Goal: Task Accomplishment & Management: Complete application form

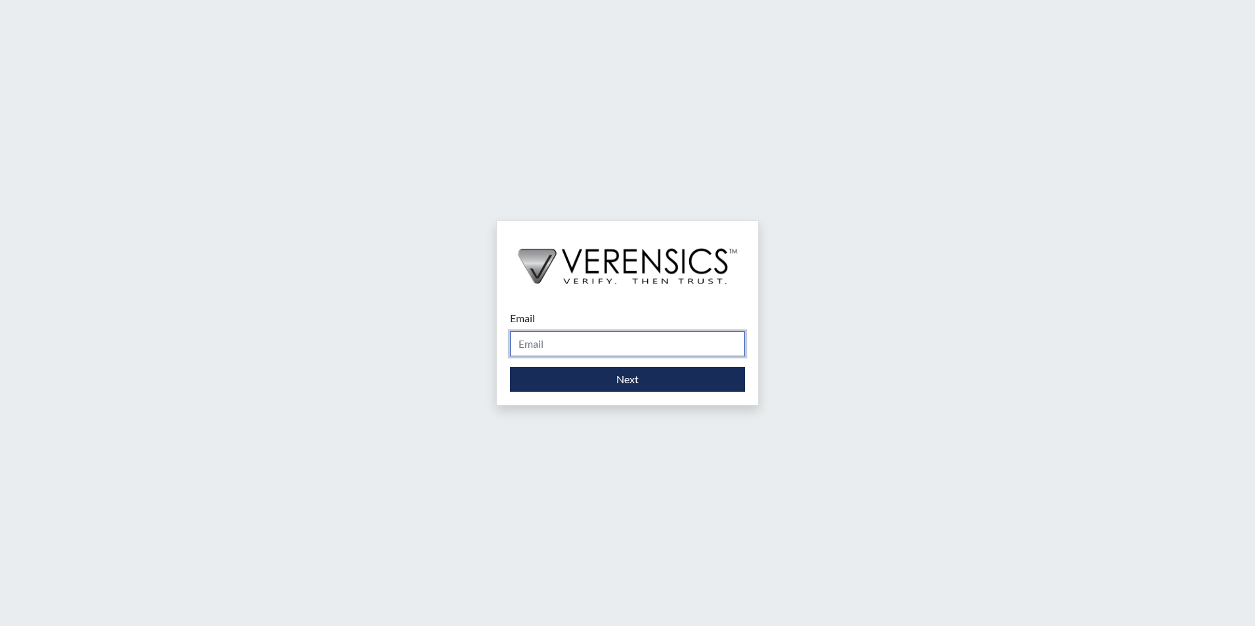
click at [522, 342] on input "Email" at bounding box center [627, 343] width 235 height 25
type input "[PERSON_NAME][EMAIL_ADDRESS][PERSON_NAME][DOMAIN_NAME]"
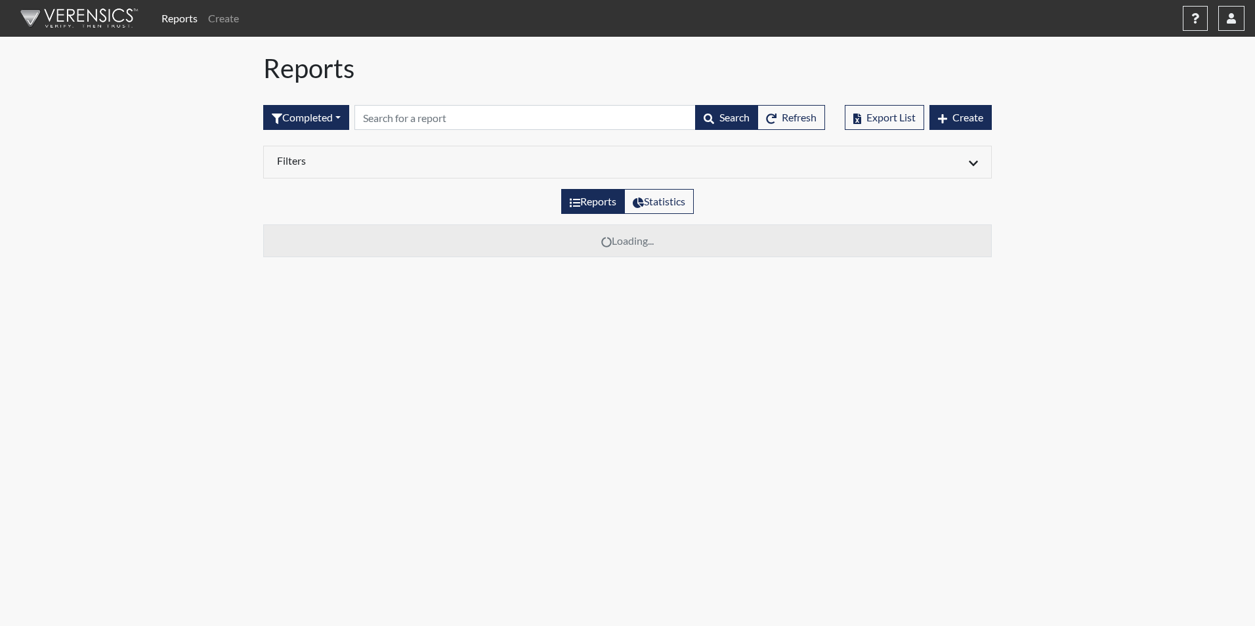
click at [993, 120] on div "Export List Create" at bounding box center [918, 117] width 167 height 56
click at [976, 116] on span "Create" at bounding box center [967, 117] width 31 height 12
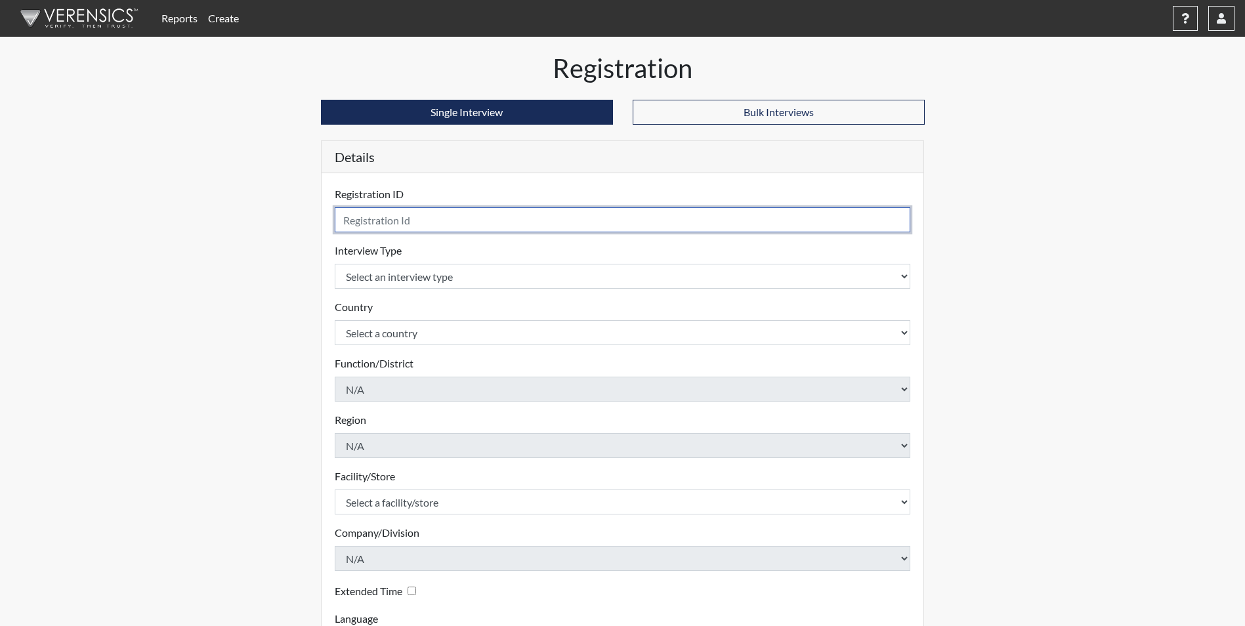
click at [406, 224] on input "text" at bounding box center [623, 219] width 576 height 25
type input "CMH5415"
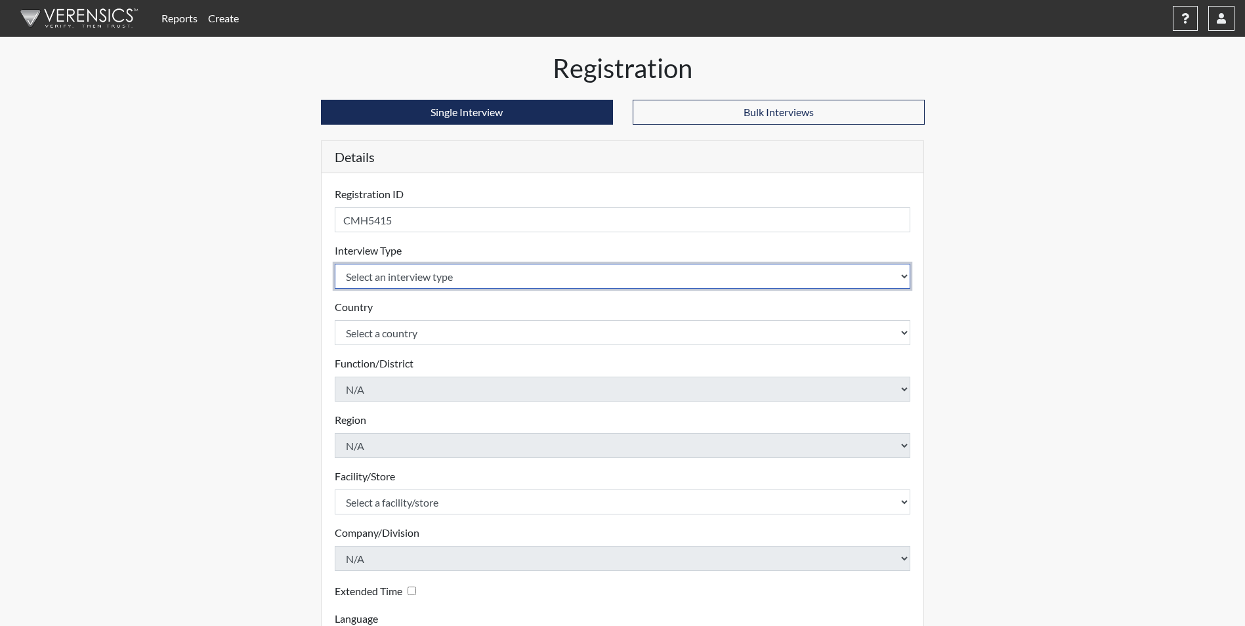
click at [402, 274] on select "Select an interview type Corrections Pre-Employment" at bounding box center [623, 276] width 576 height 25
select select "ff733e93-e1bf-11ea-9c9f-0eff0cf7eb8f"
click at [335, 264] on select "Select an interview type Corrections Pre-Employment" at bounding box center [623, 276] width 576 height 25
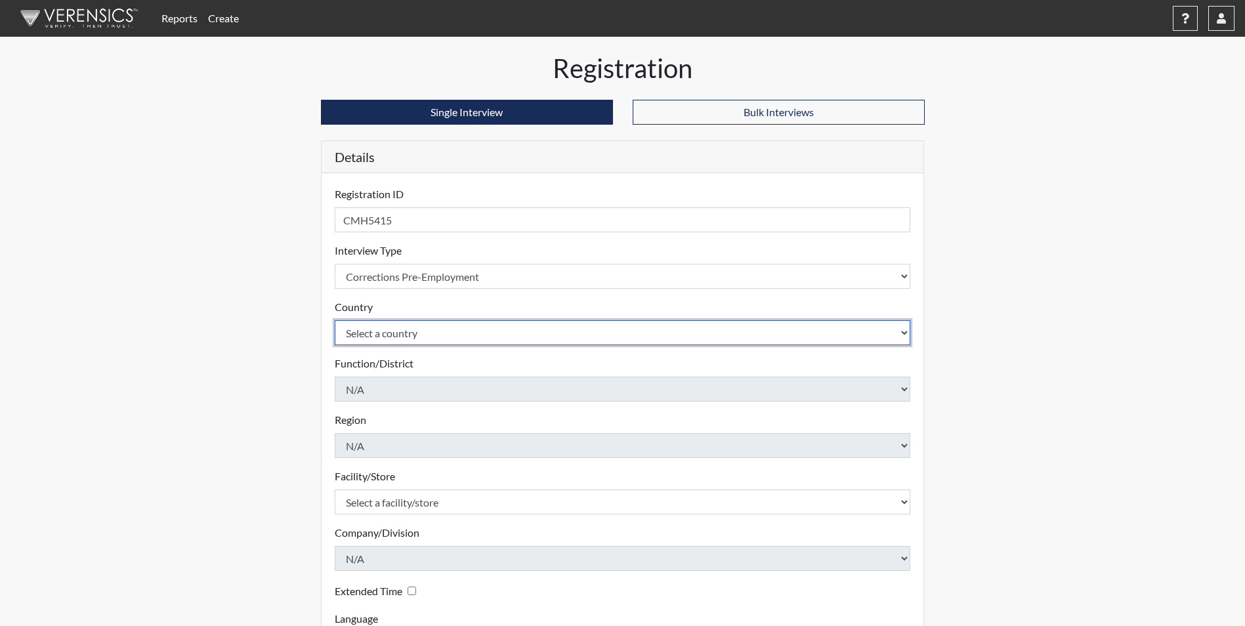
click at [396, 339] on select "Select a country [GEOGRAPHIC_DATA] [GEOGRAPHIC_DATA]" at bounding box center [623, 332] width 576 height 25
select select "united-states-of-[GEOGRAPHIC_DATA]"
click at [335, 320] on select "Select a country [GEOGRAPHIC_DATA] [GEOGRAPHIC_DATA]" at bounding box center [623, 332] width 576 height 25
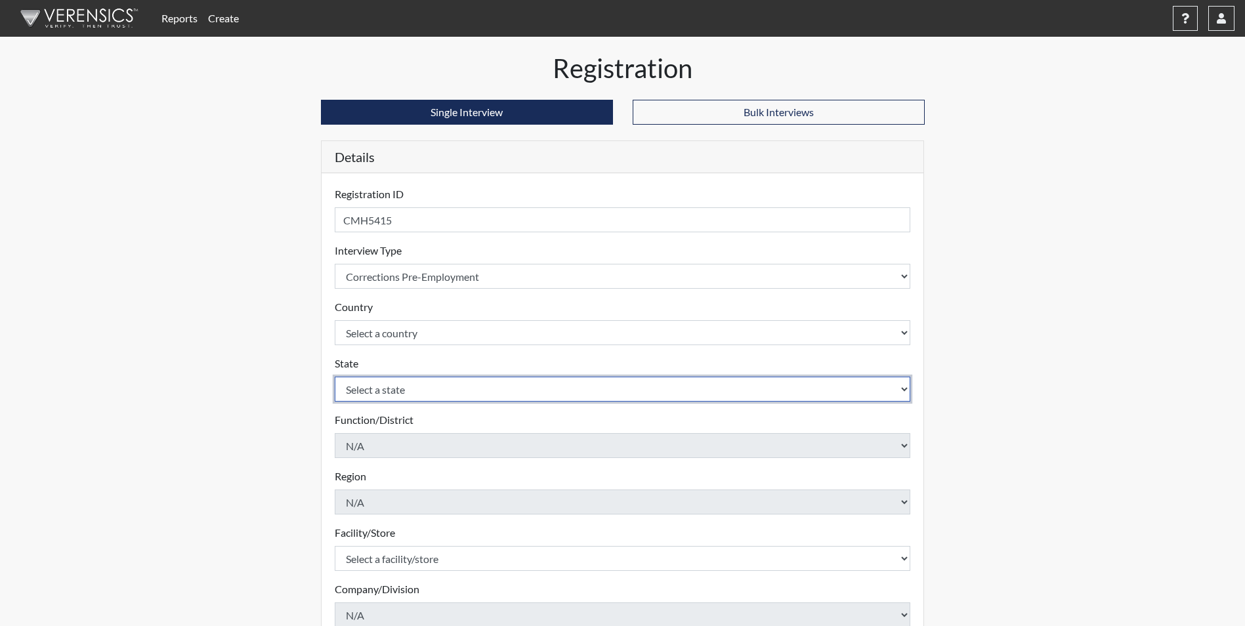
click at [387, 392] on select "Select a state [US_STATE] [US_STATE] [US_STATE] [US_STATE] [US_STATE] [US_STATE…" at bounding box center [623, 389] width 576 height 25
select select "GA"
click at [335, 377] on select "Select a state [US_STATE] [US_STATE] [US_STATE] [US_STATE] [US_STATE] [US_STATE…" at bounding box center [623, 389] width 576 height 25
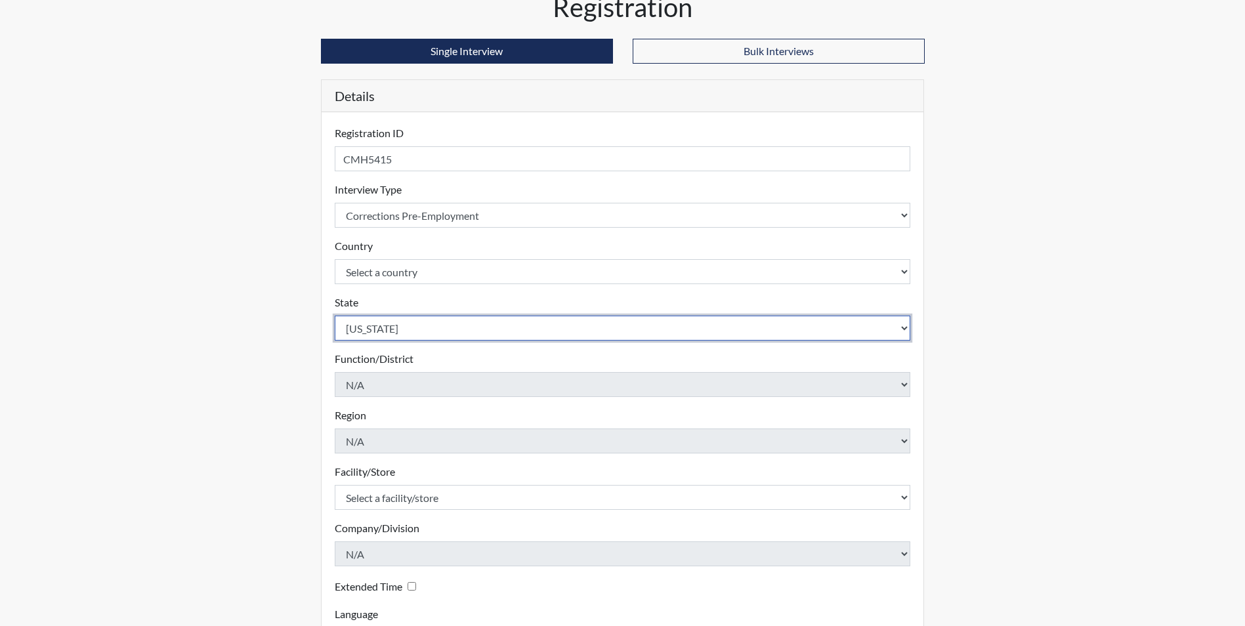
scroll to position [169, 0]
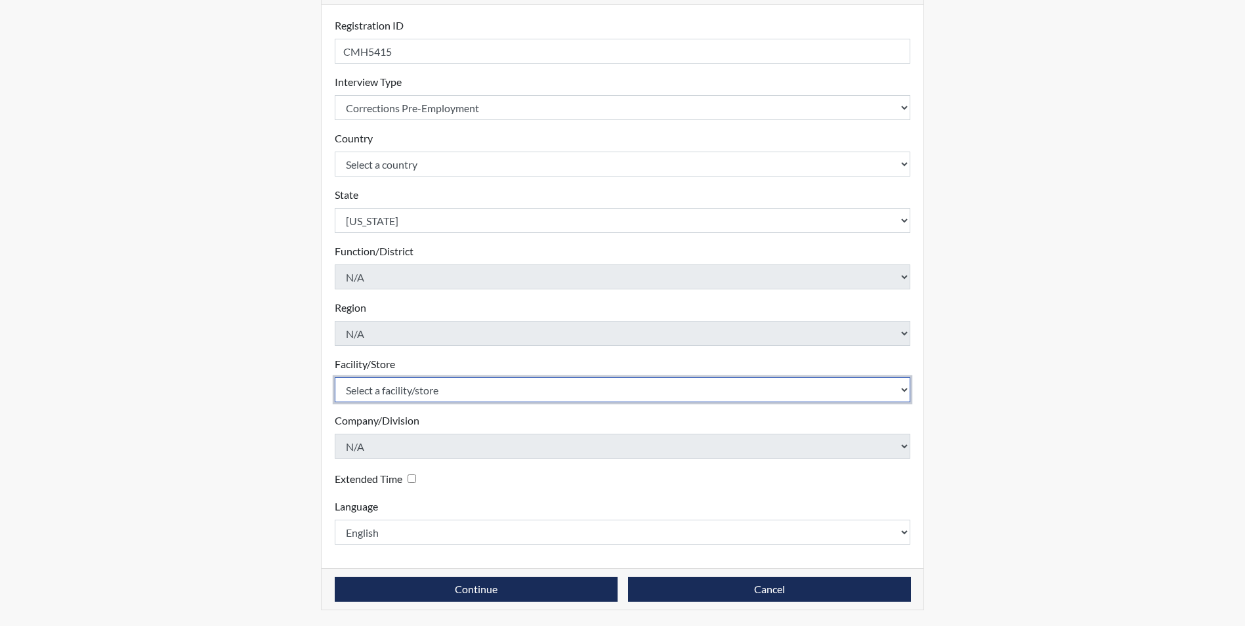
click at [437, 386] on select "Select a facility/store [PERSON_NAME]" at bounding box center [623, 389] width 576 height 25
select select "6cac2b59-3591-4b40-b097-ccfdafc86ef1"
click at [335, 377] on select "Select a facility/store [PERSON_NAME]" at bounding box center [623, 389] width 576 height 25
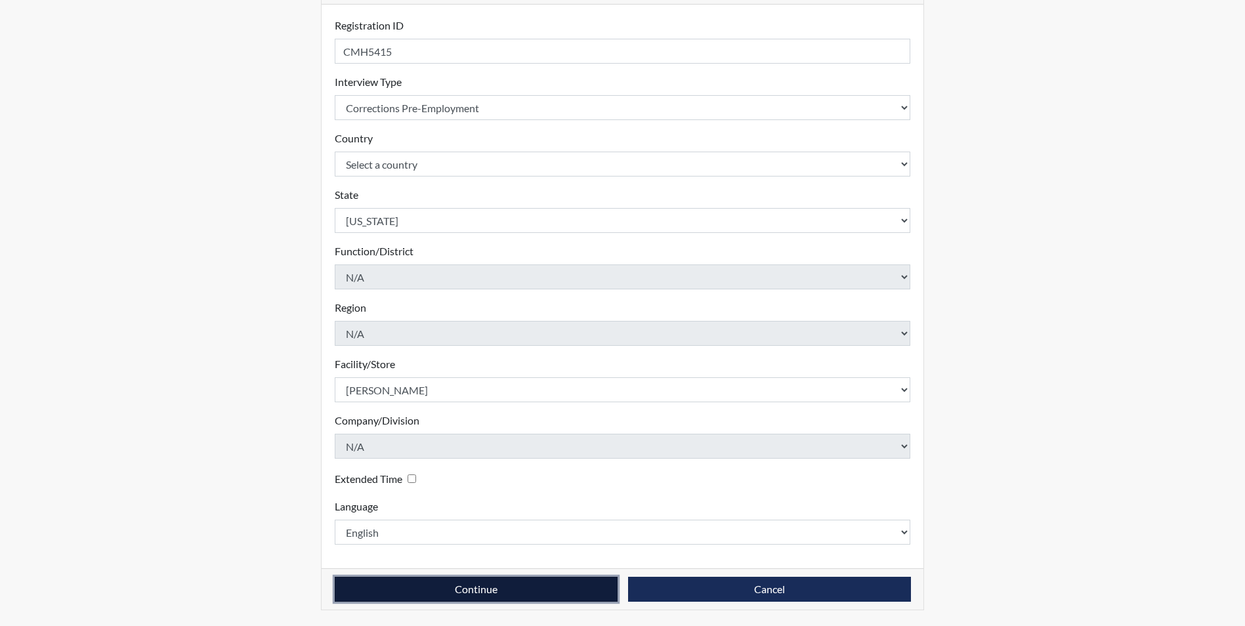
click at [479, 583] on button "Continue" at bounding box center [476, 589] width 283 height 25
